Goal: Register for event/course

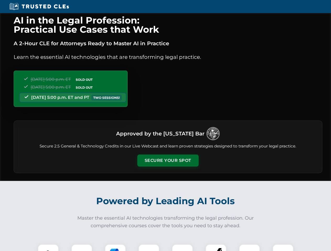
click at [168, 161] on button "Secure Your Spot" at bounding box center [167, 161] width 61 height 12
click at [48, 248] on img at bounding box center [48, 255] width 15 height 15
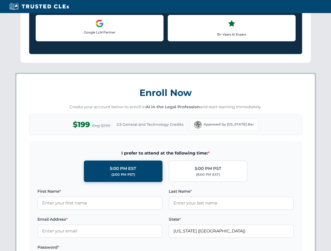
click at [115, 248] on label "Password *" at bounding box center [99, 248] width 125 height 6
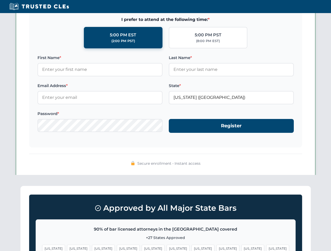
click at [191, 248] on span "[US_STATE]" at bounding box center [202, 249] width 23 height 8
click at [241, 248] on span "[US_STATE]" at bounding box center [252, 249] width 23 height 8
